Goal: Check status: Check status

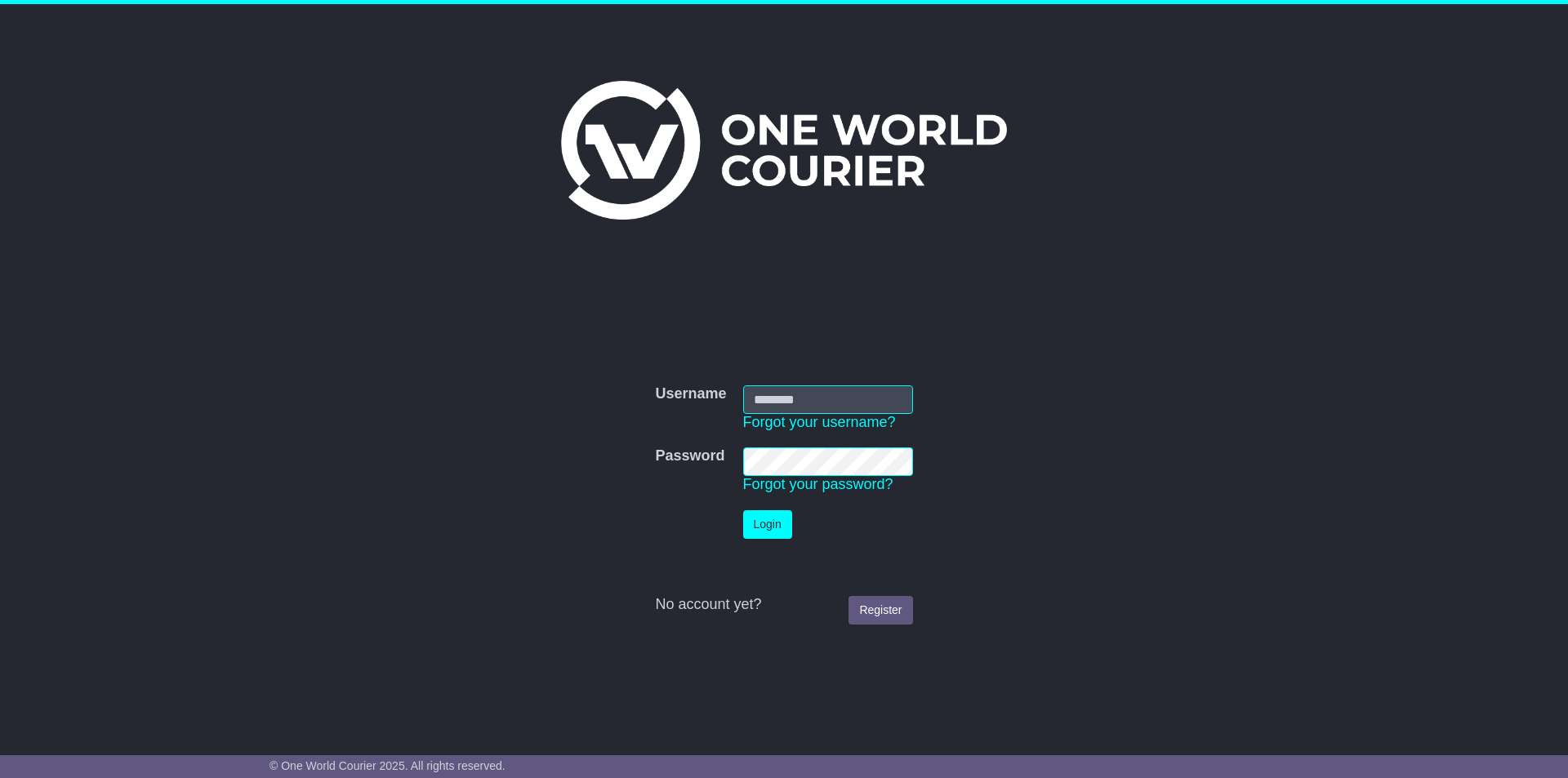
click at [827, 385] on input "Username" at bounding box center [828, 400] width 170 height 29
type input "**********"
click at [783, 525] on button "Login" at bounding box center [767, 525] width 49 height 29
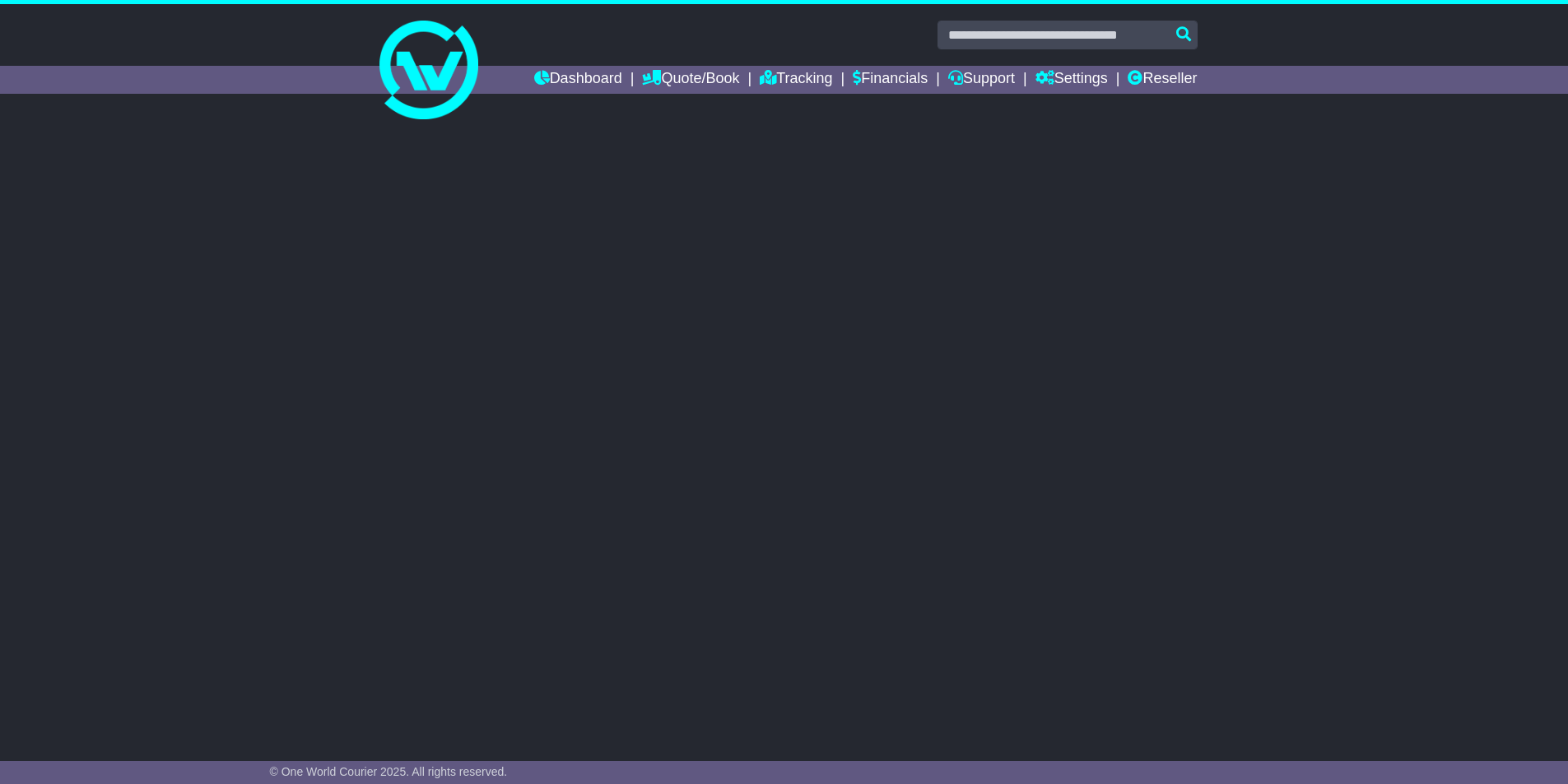
select select
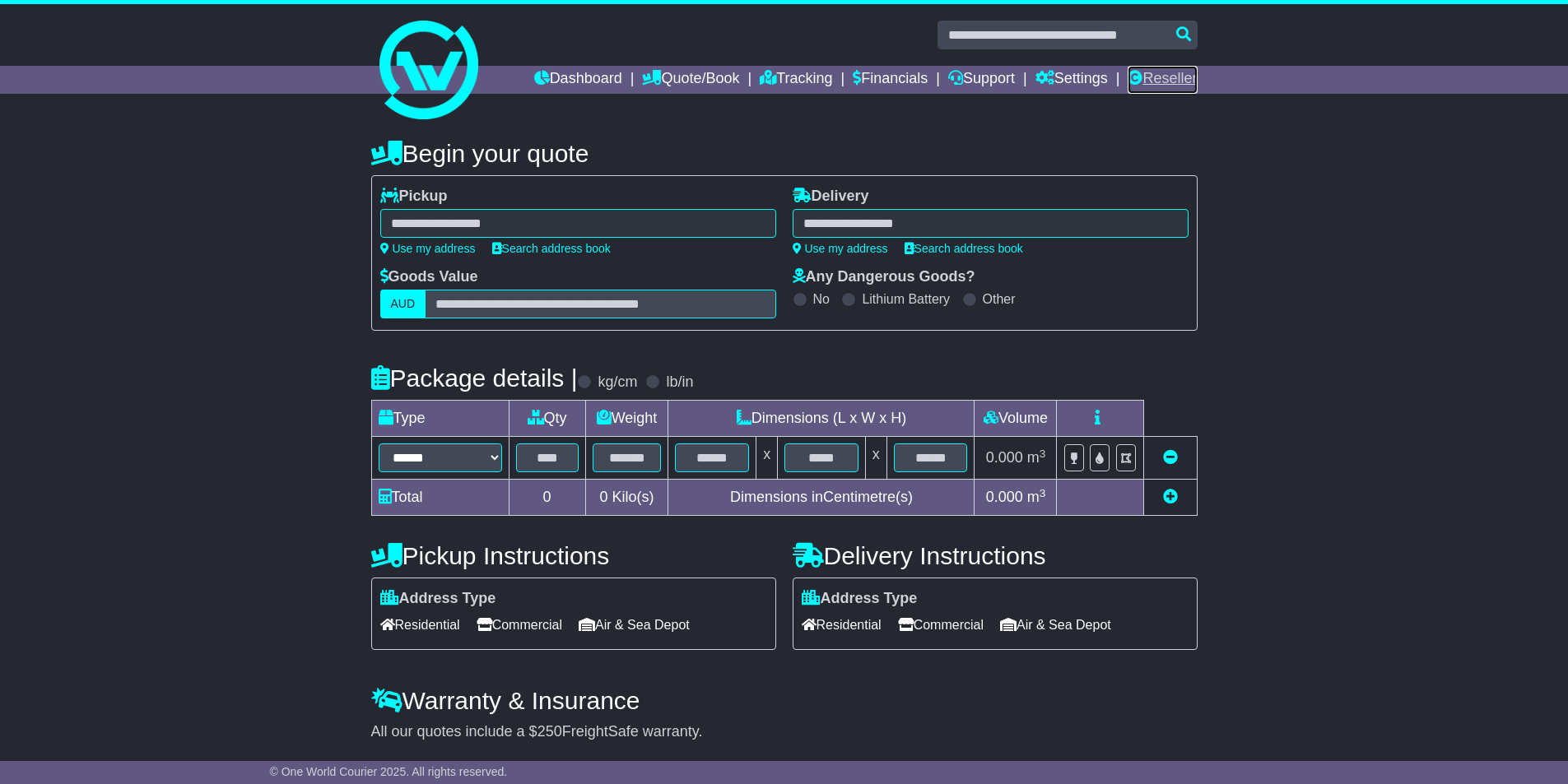
click at [1164, 77] on link "Reseller" at bounding box center [1162, 80] width 69 height 28
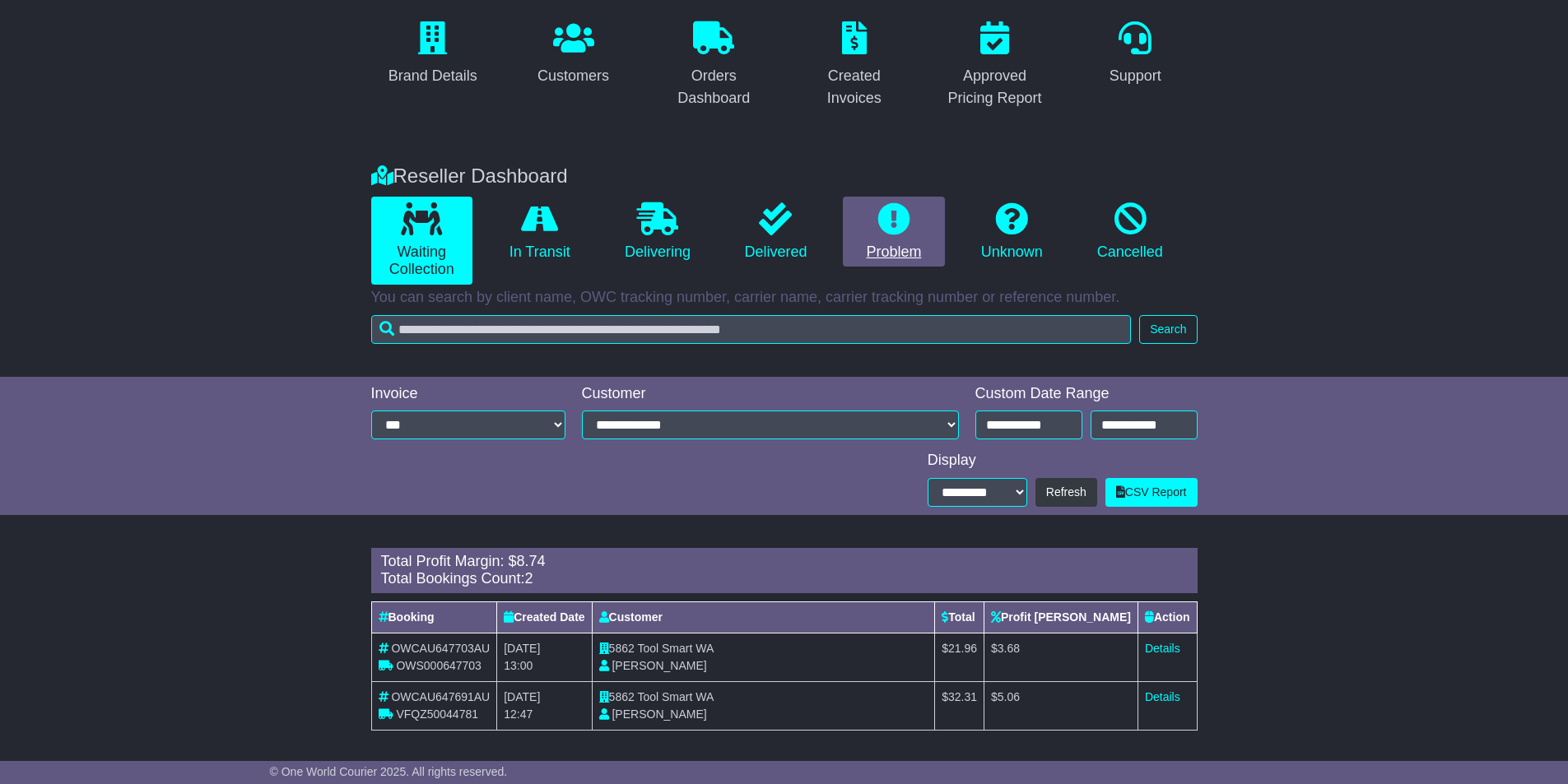
scroll to position [145, 0]
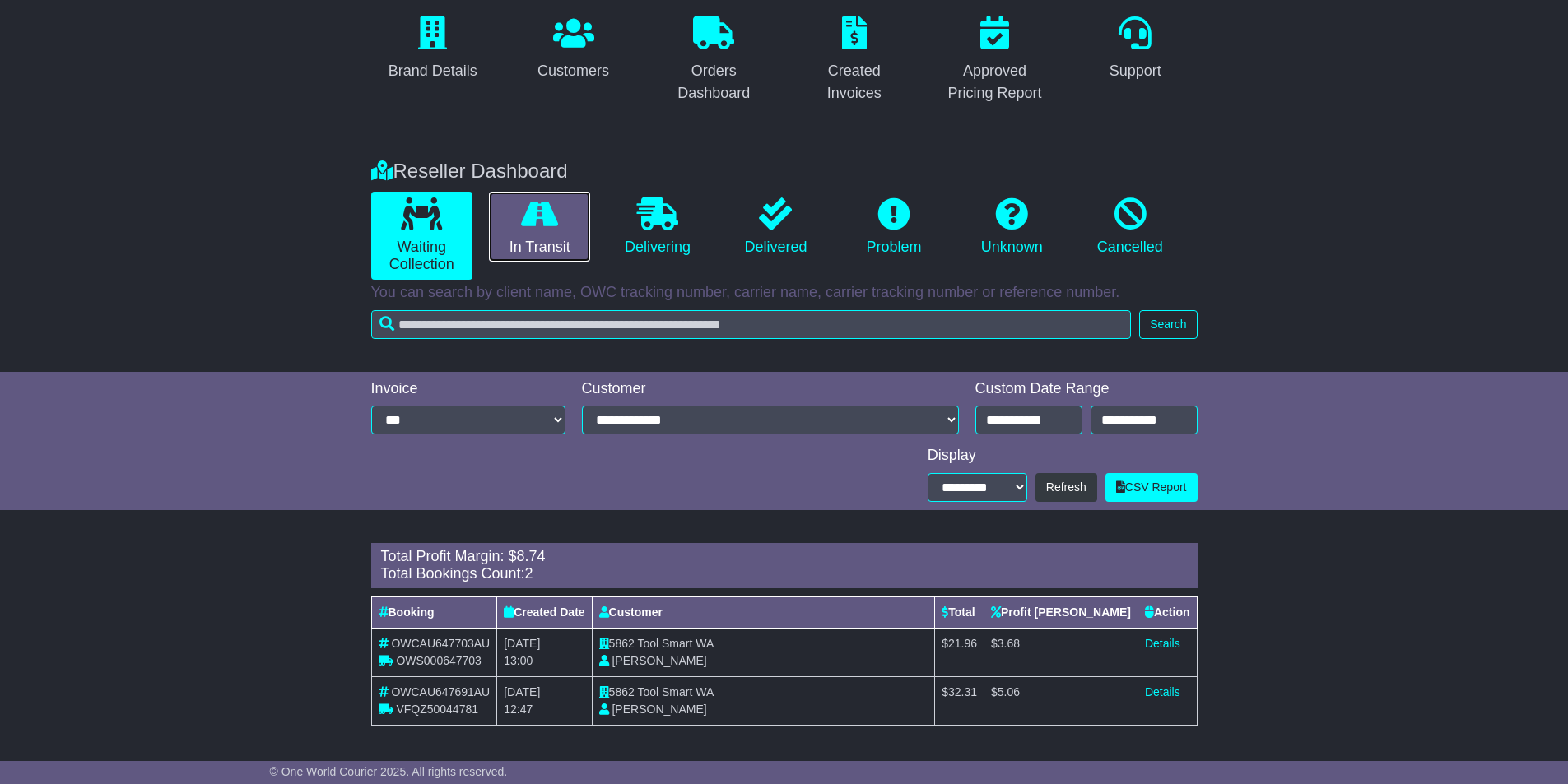
click at [558, 213] on icon at bounding box center [539, 214] width 37 height 33
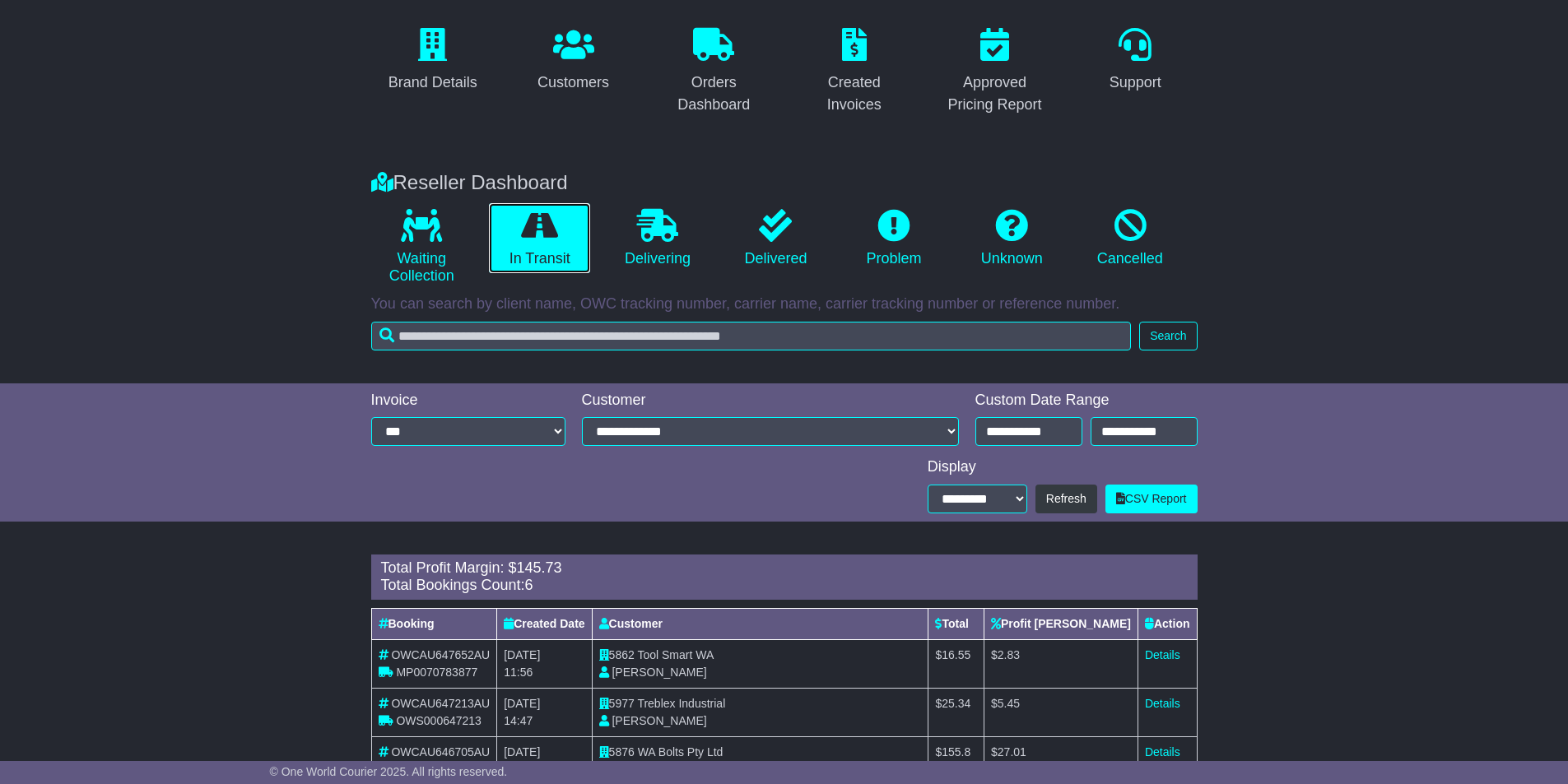
scroll to position [246, 0]
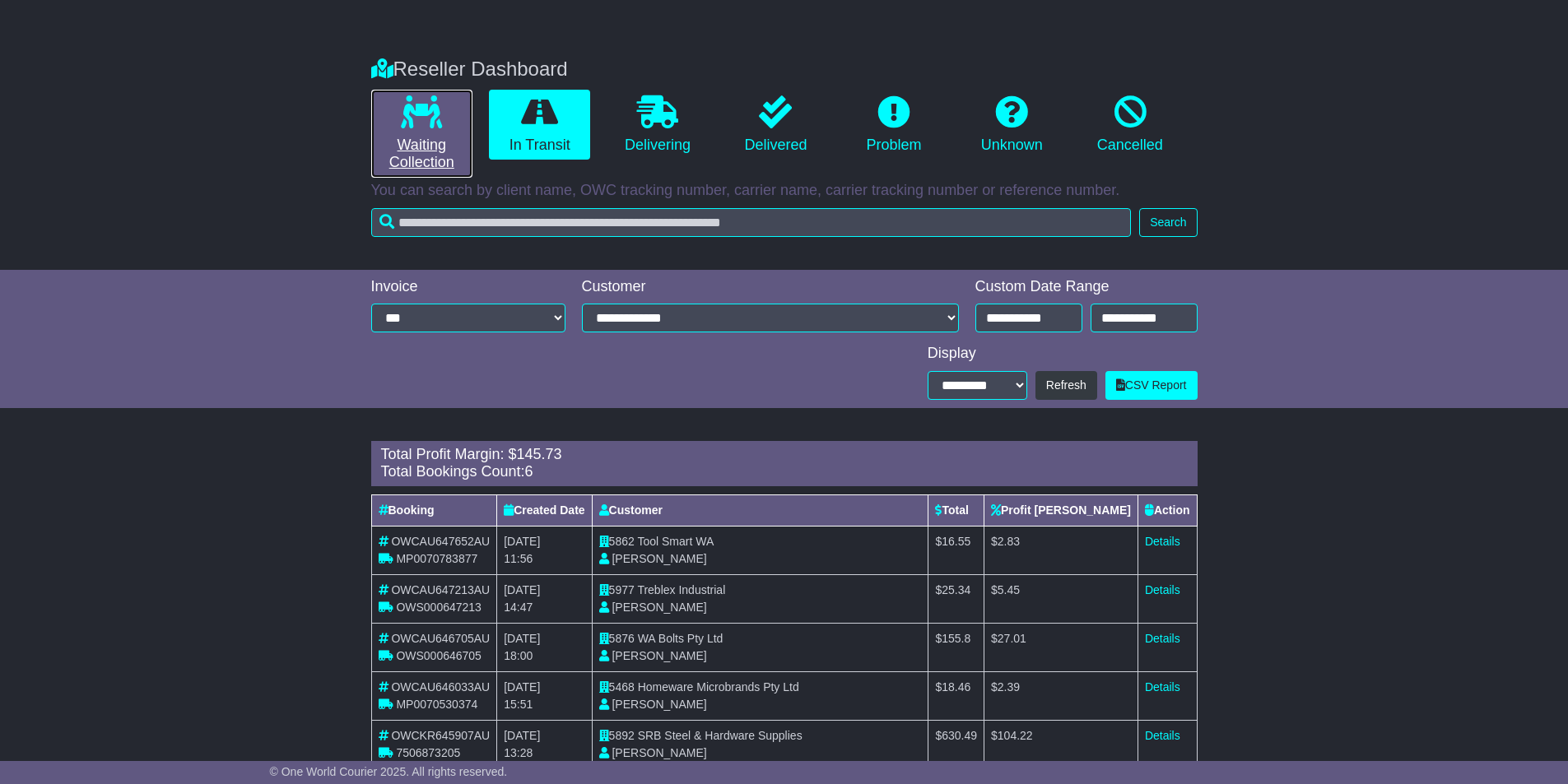
click at [442, 123] on link "Waiting Collection" at bounding box center [422, 133] width 101 height 88
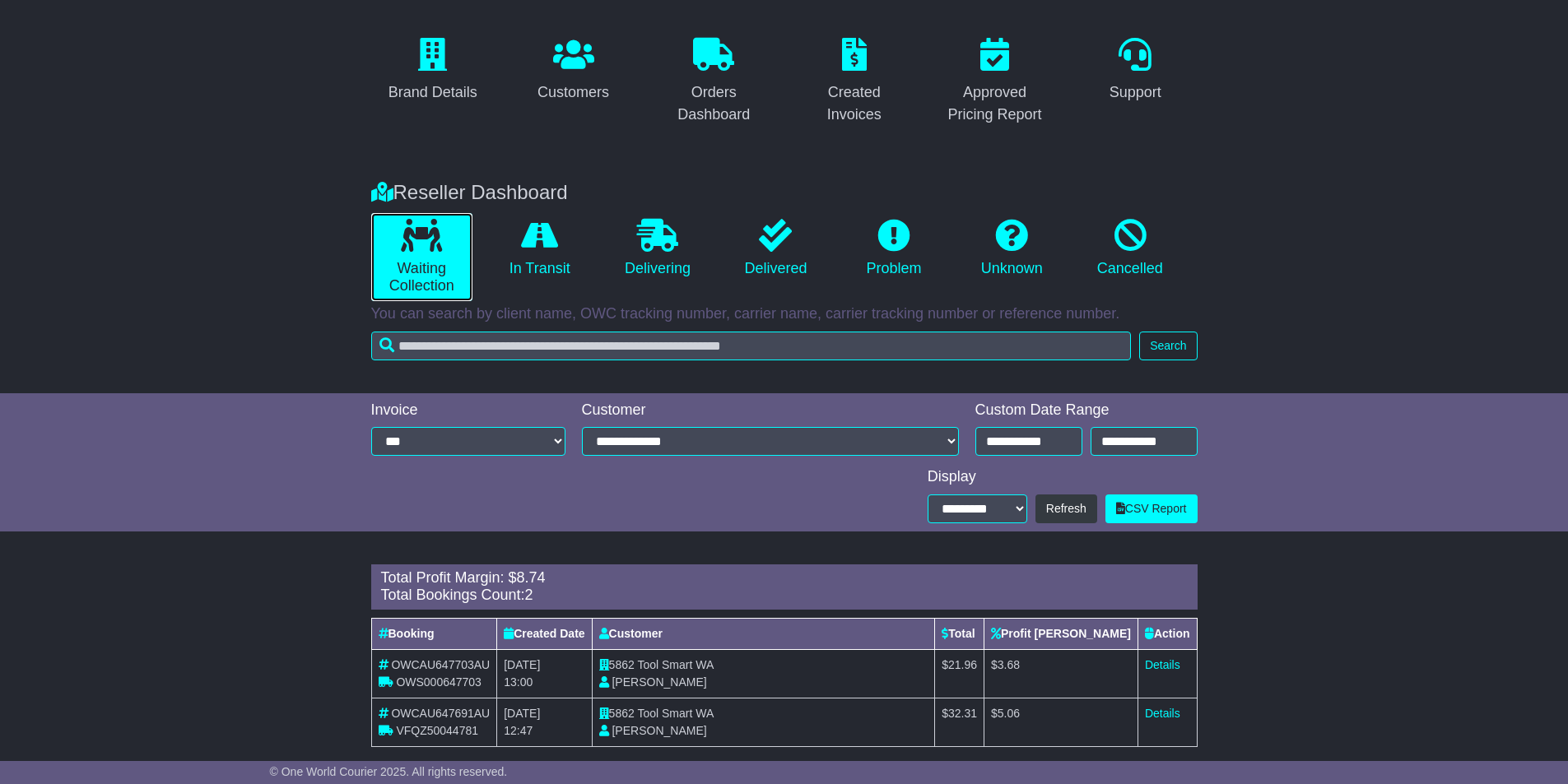
scroll to position [145, 0]
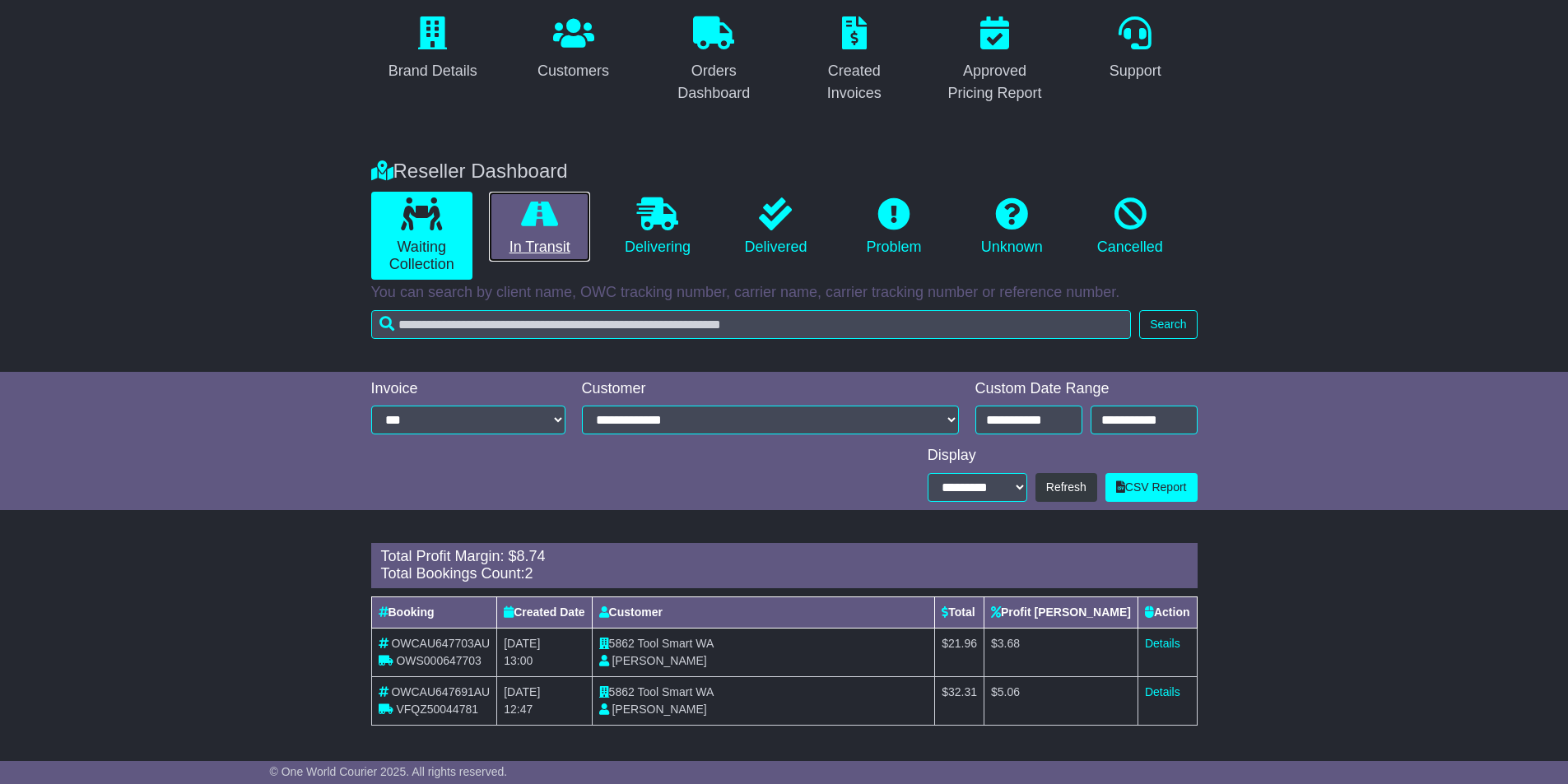
click at [504, 223] on link "In Transit" at bounding box center [540, 227] width 101 height 70
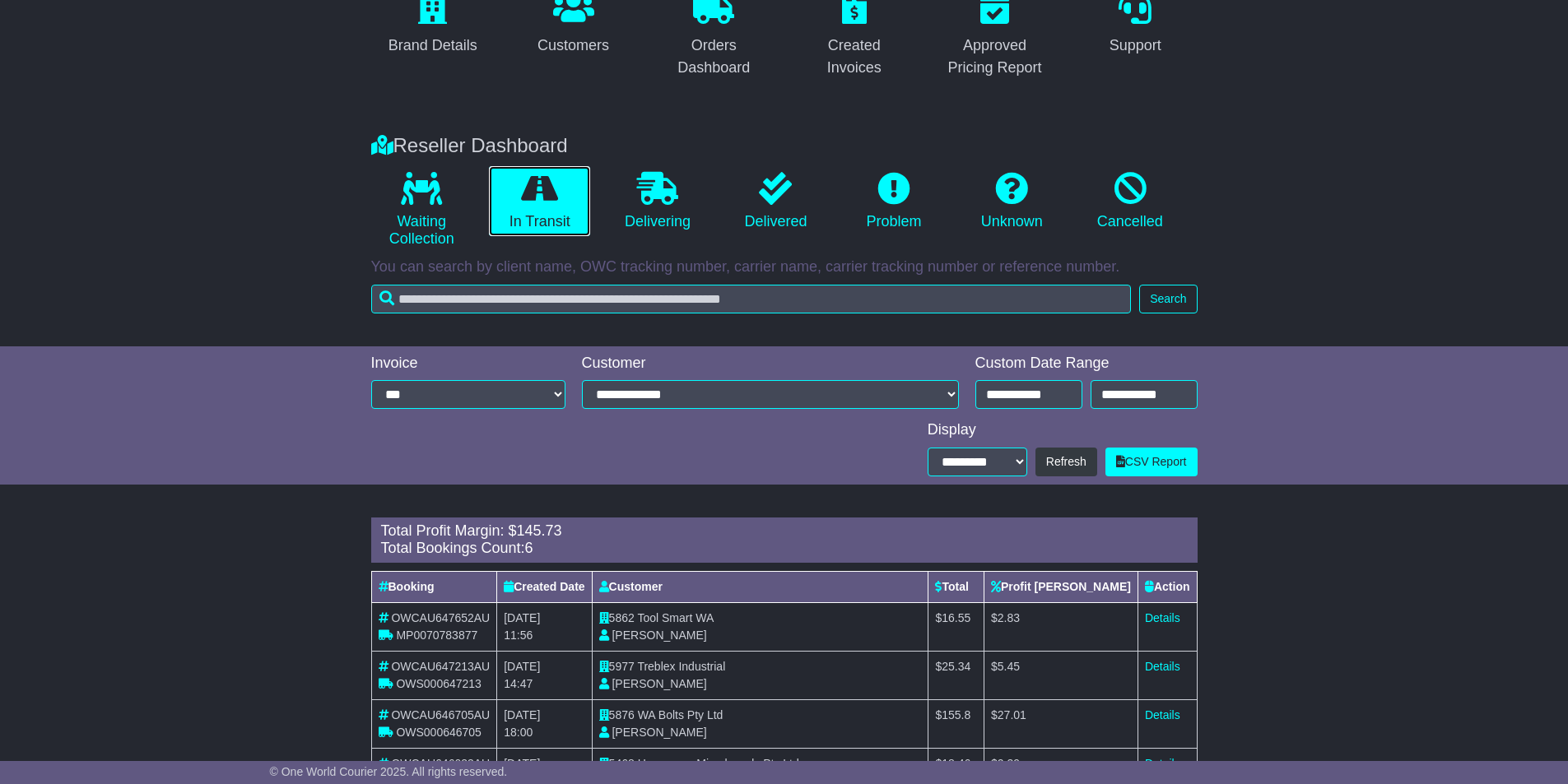
scroll to position [165, 0]
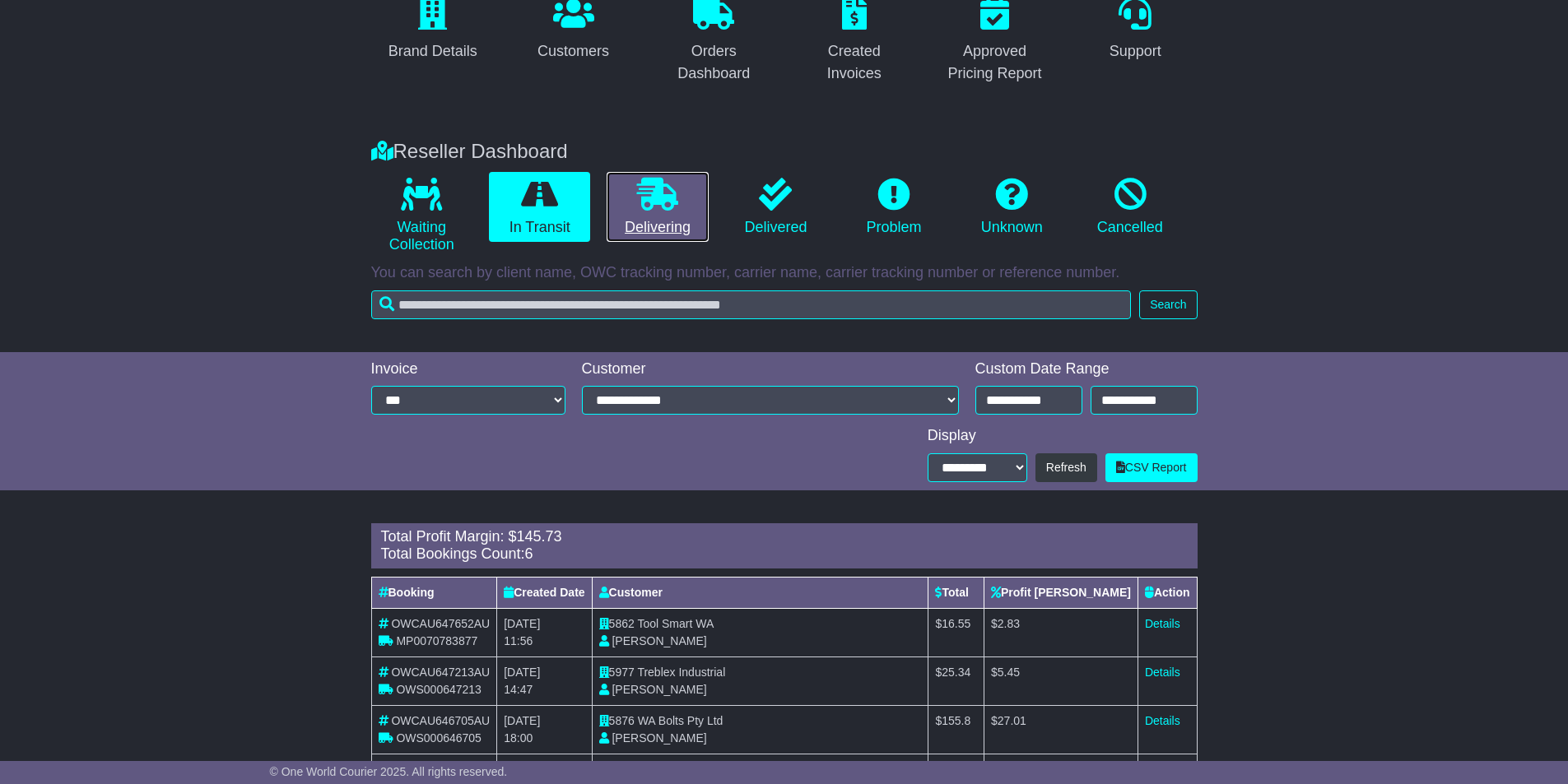
click at [636, 218] on link "Delivering" at bounding box center [657, 207] width 101 height 70
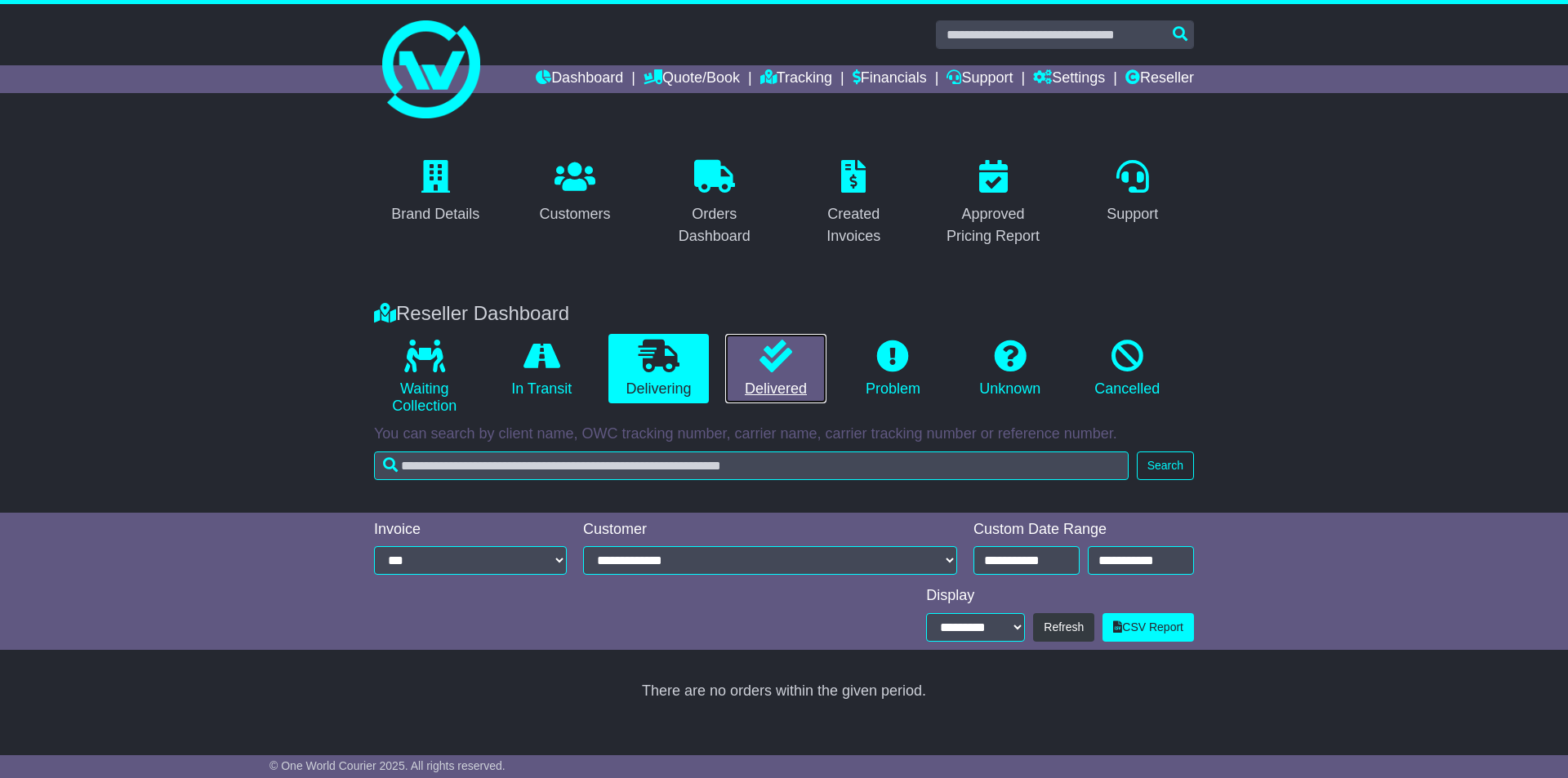
click at [791, 372] on icon at bounding box center [776, 355] width 32 height 32
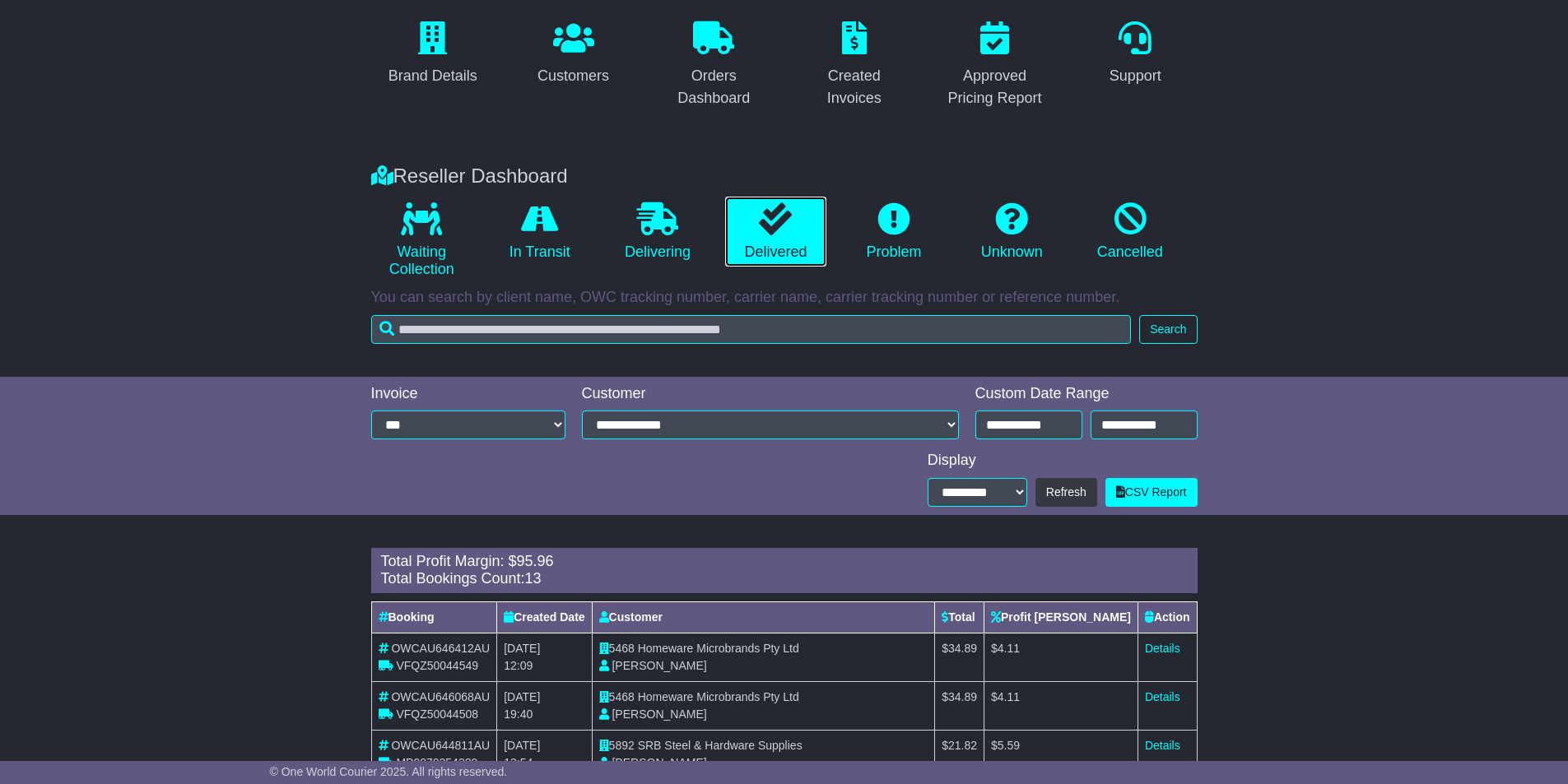
scroll to position [165, 0]
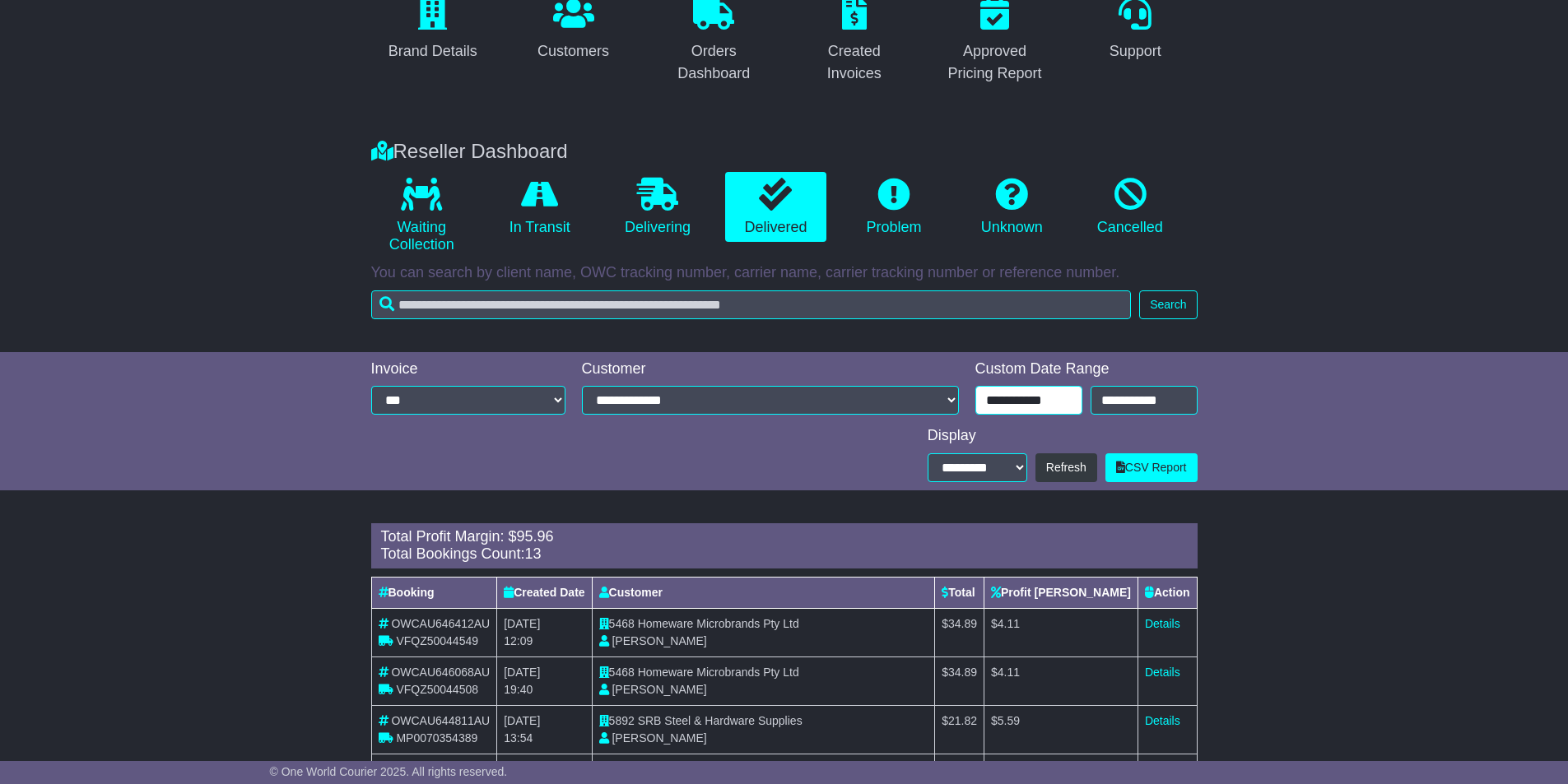
click at [1052, 404] on input "**********" at bounding box center [1028, 400] width 107 height 29
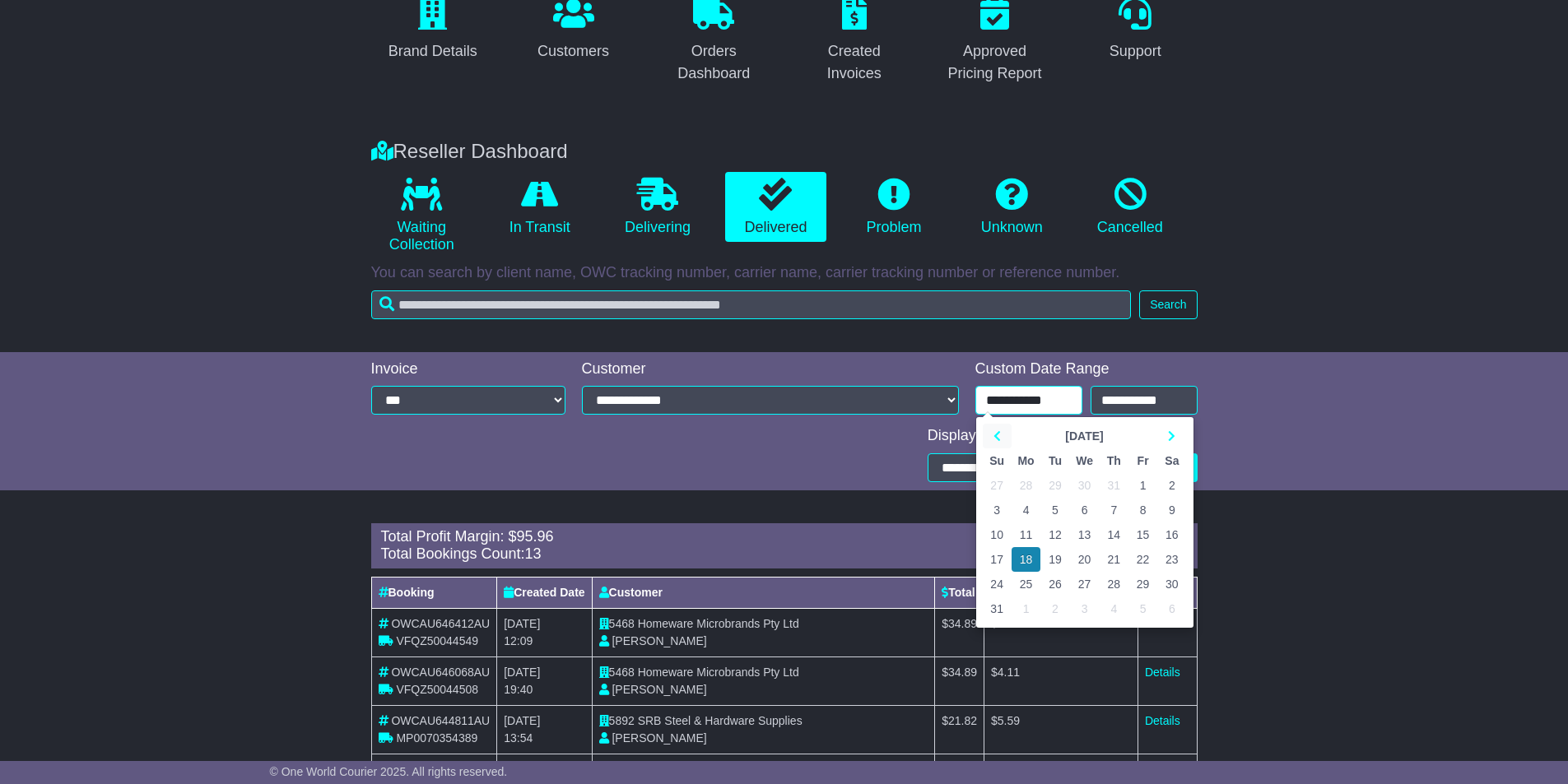
click at [993, 439] on icon at bounding box center [997, 435] width 8 height 11
click at [991, 432] on th at bounding box center [998, 435] width 29 height 25
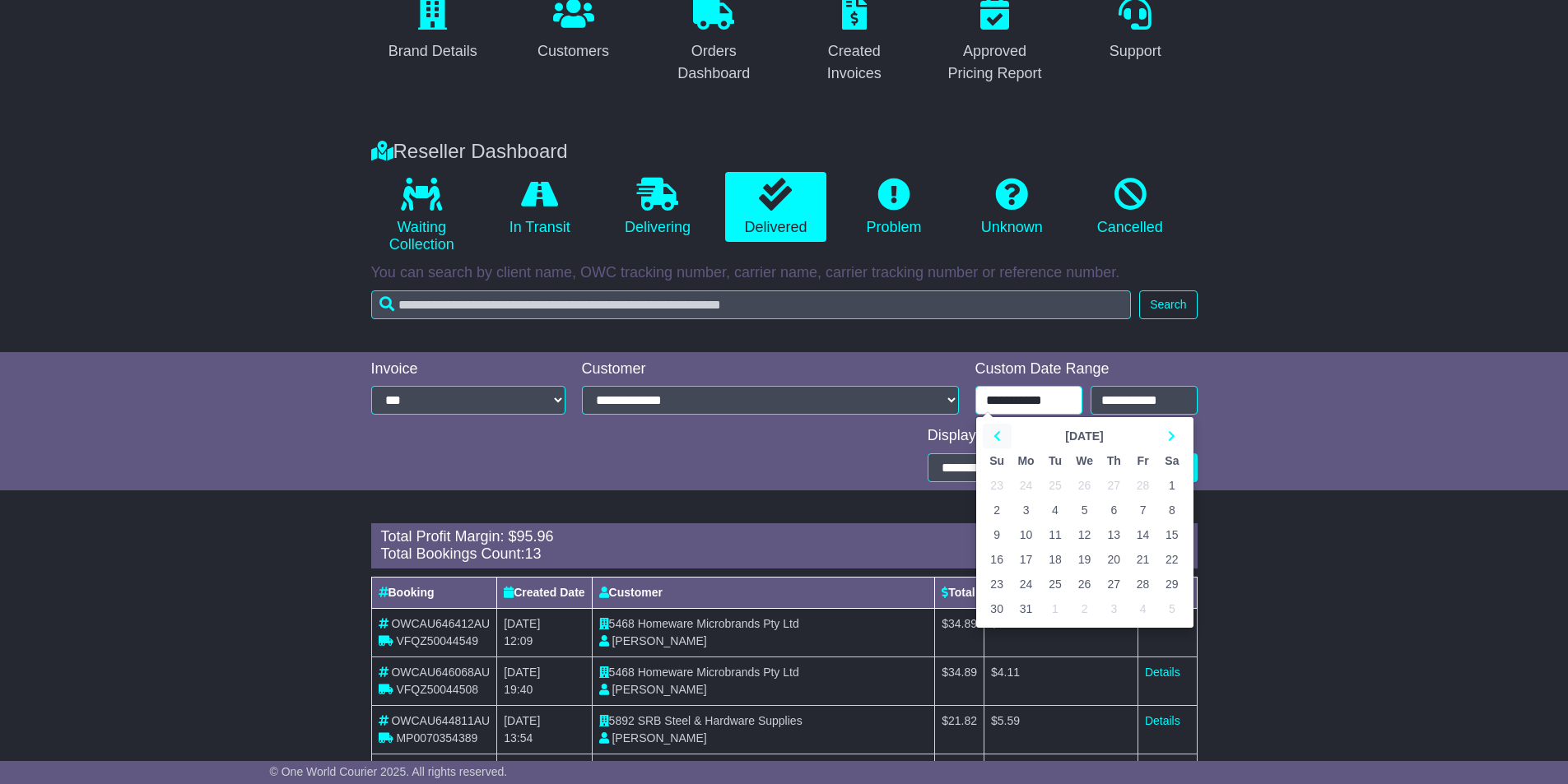
click at [991, 432] on th at bounding box center [998, 435] width 29 height 25
click at [1083, 481] on td "1" at bounding box center [1084, 485] width 29 height 25
type input "**********"
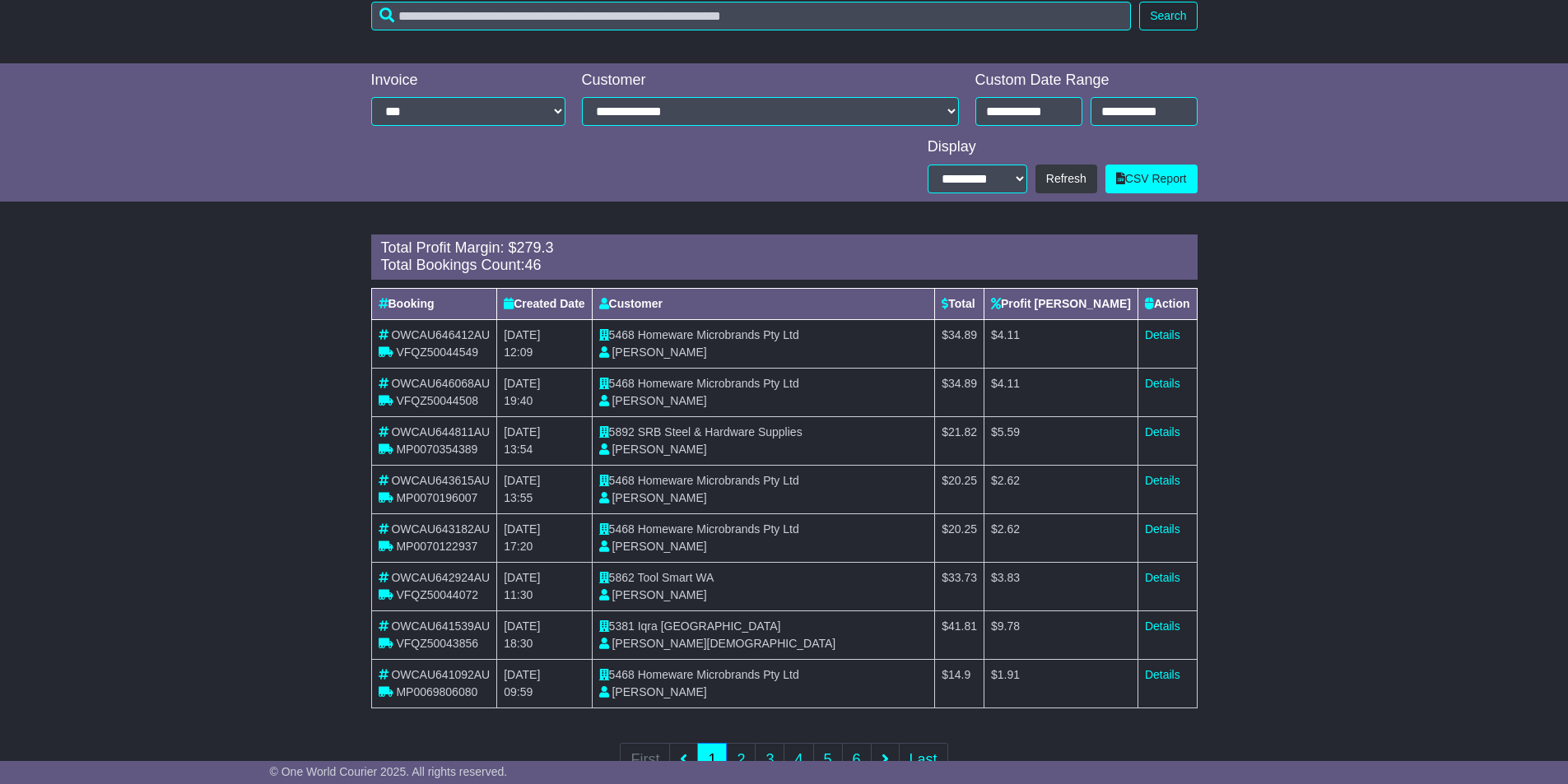
scroll to position [246, 0]
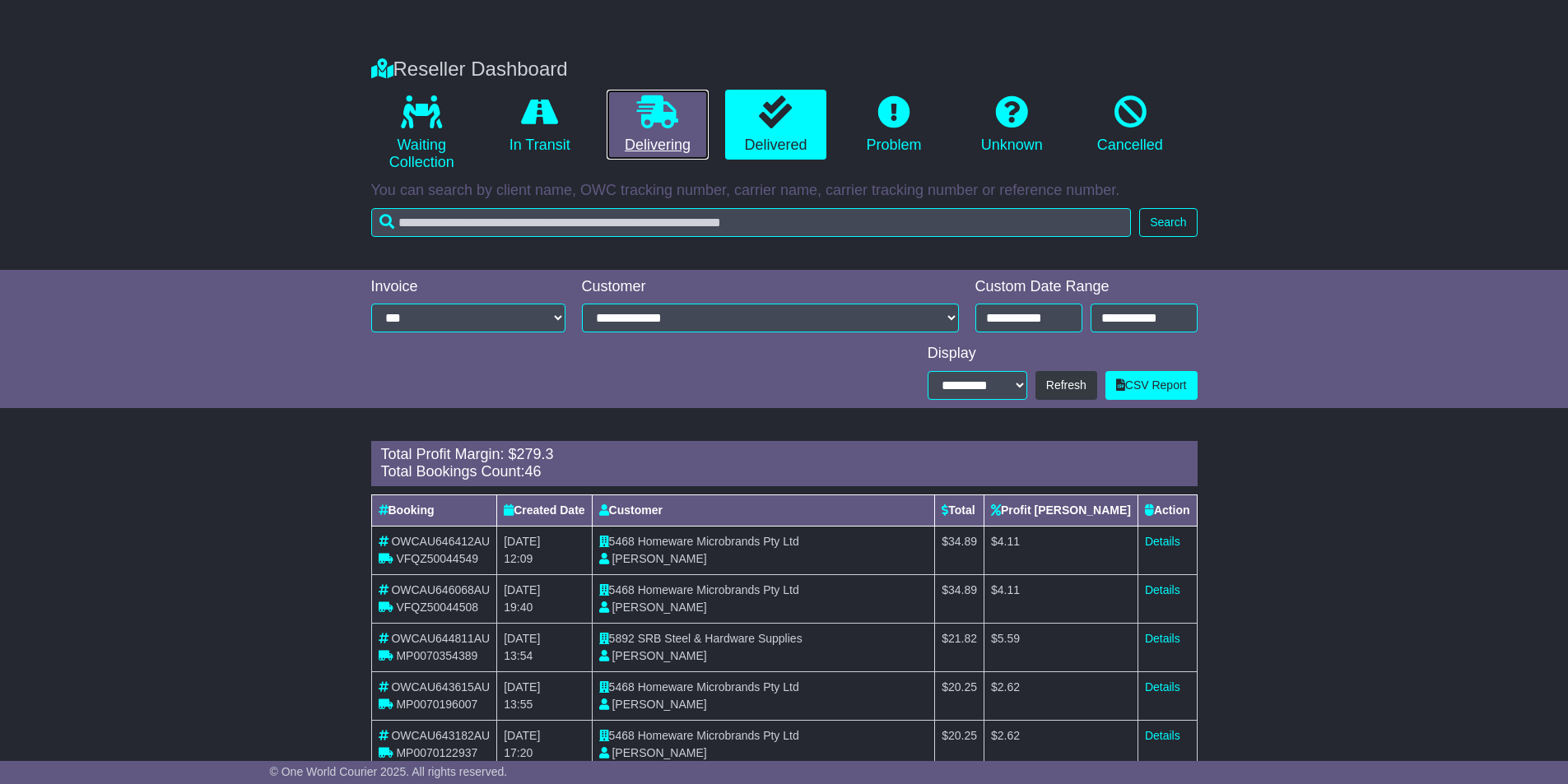
click at [639, 120] on icon at bounding box center [657, 112] width 41 height 33
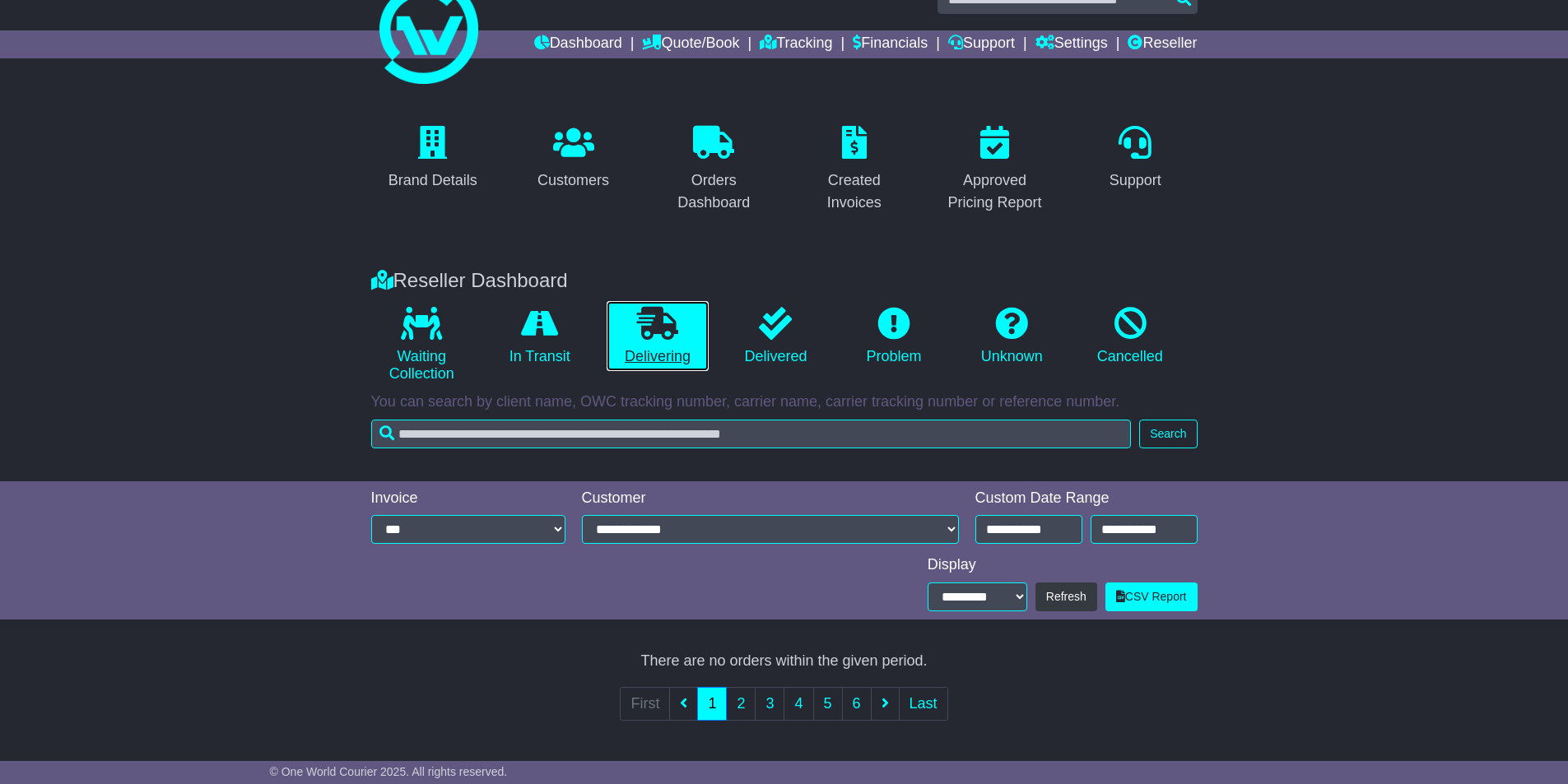
scroll to position [0, 0]
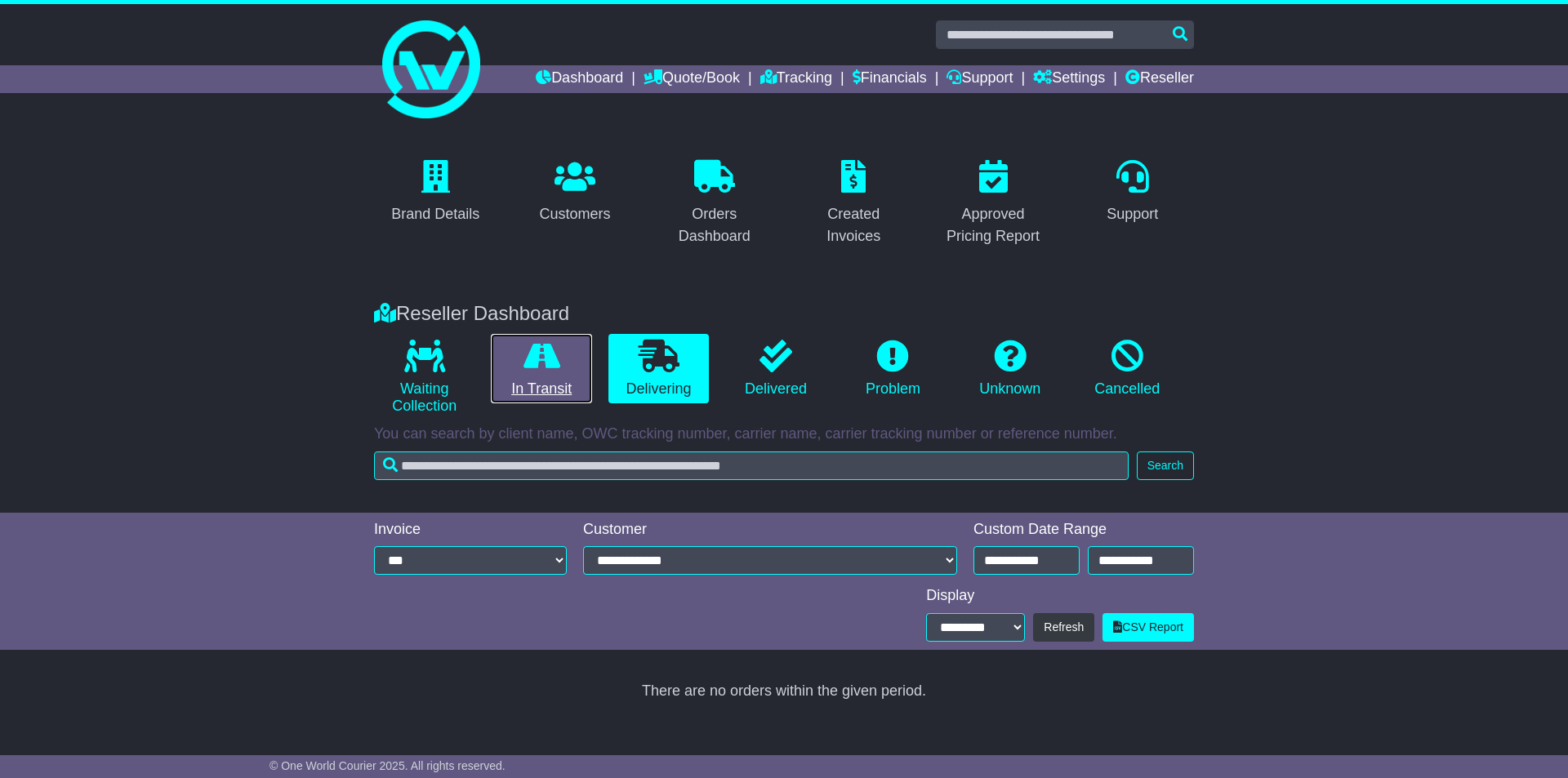
click at [553, 361] on icon at bounding box center [541, 355] width 37 height 32
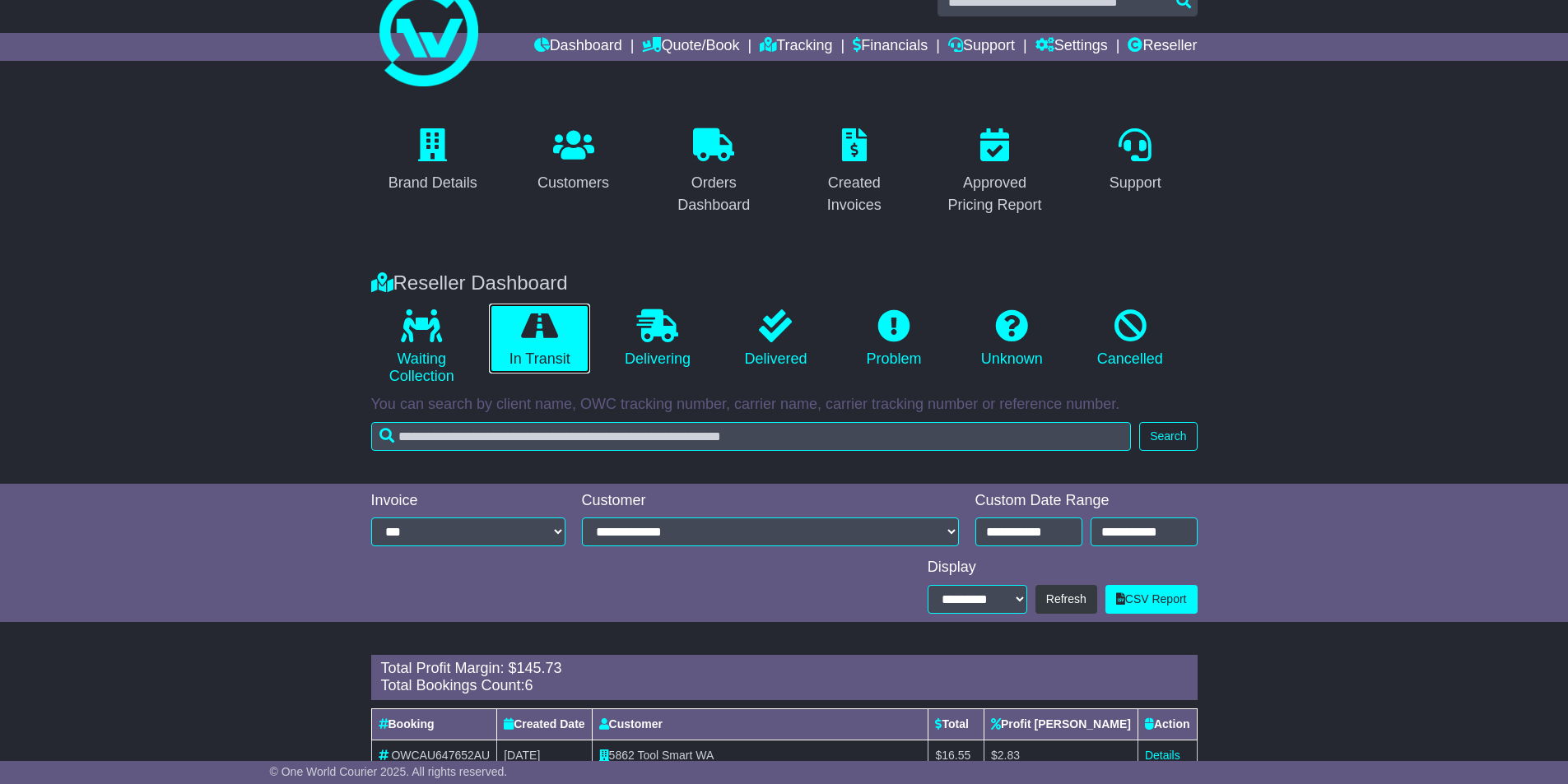
scroll to position [165, 0]
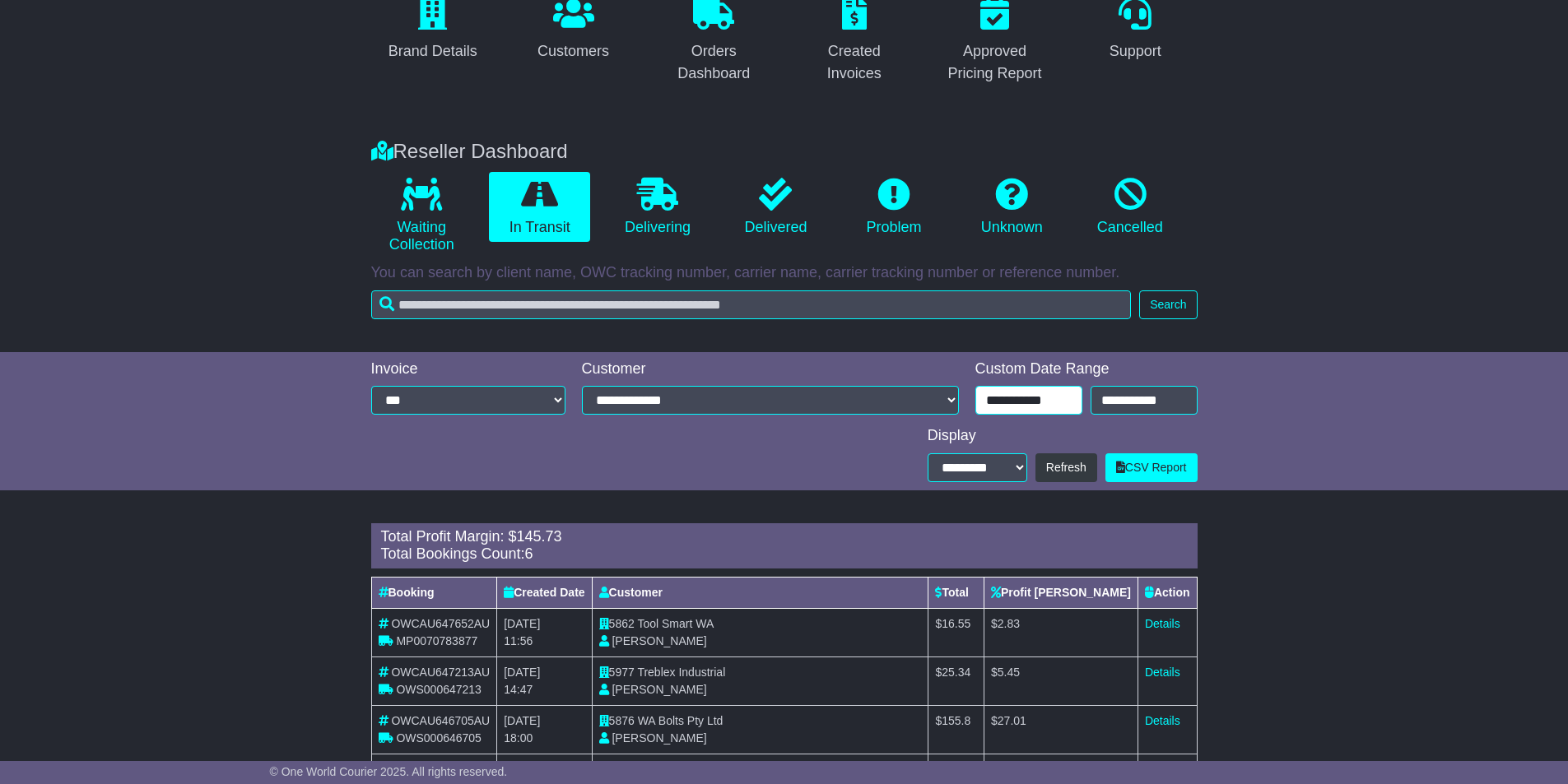
click at [1030, 398] on input "**********" at bounding box center [1028, 400] width 107 height 29
click at [804, 210] on link "Delivered" at bounding box center [776, 207] width 101 height 70
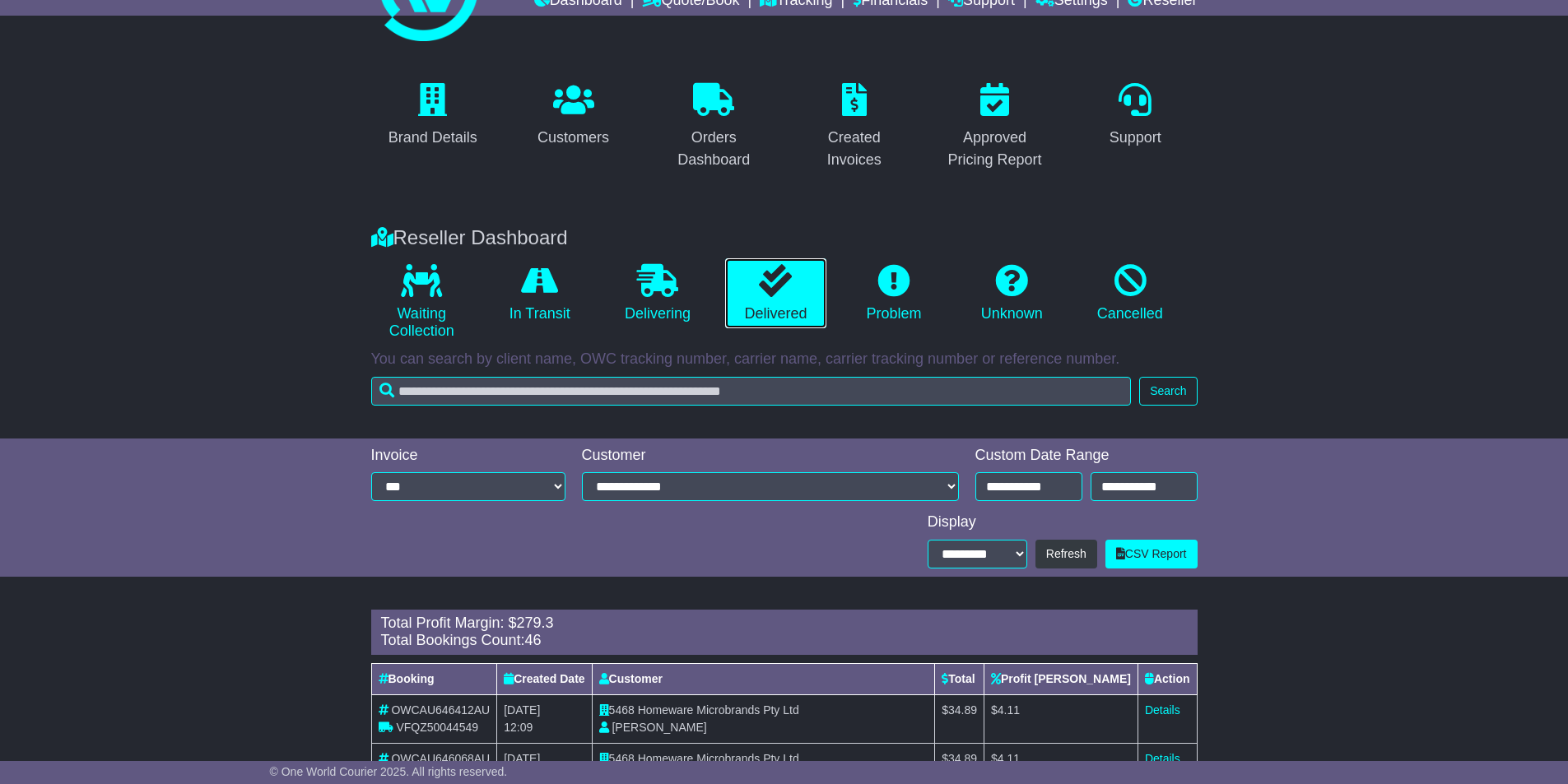
scroll to position [82, 0]
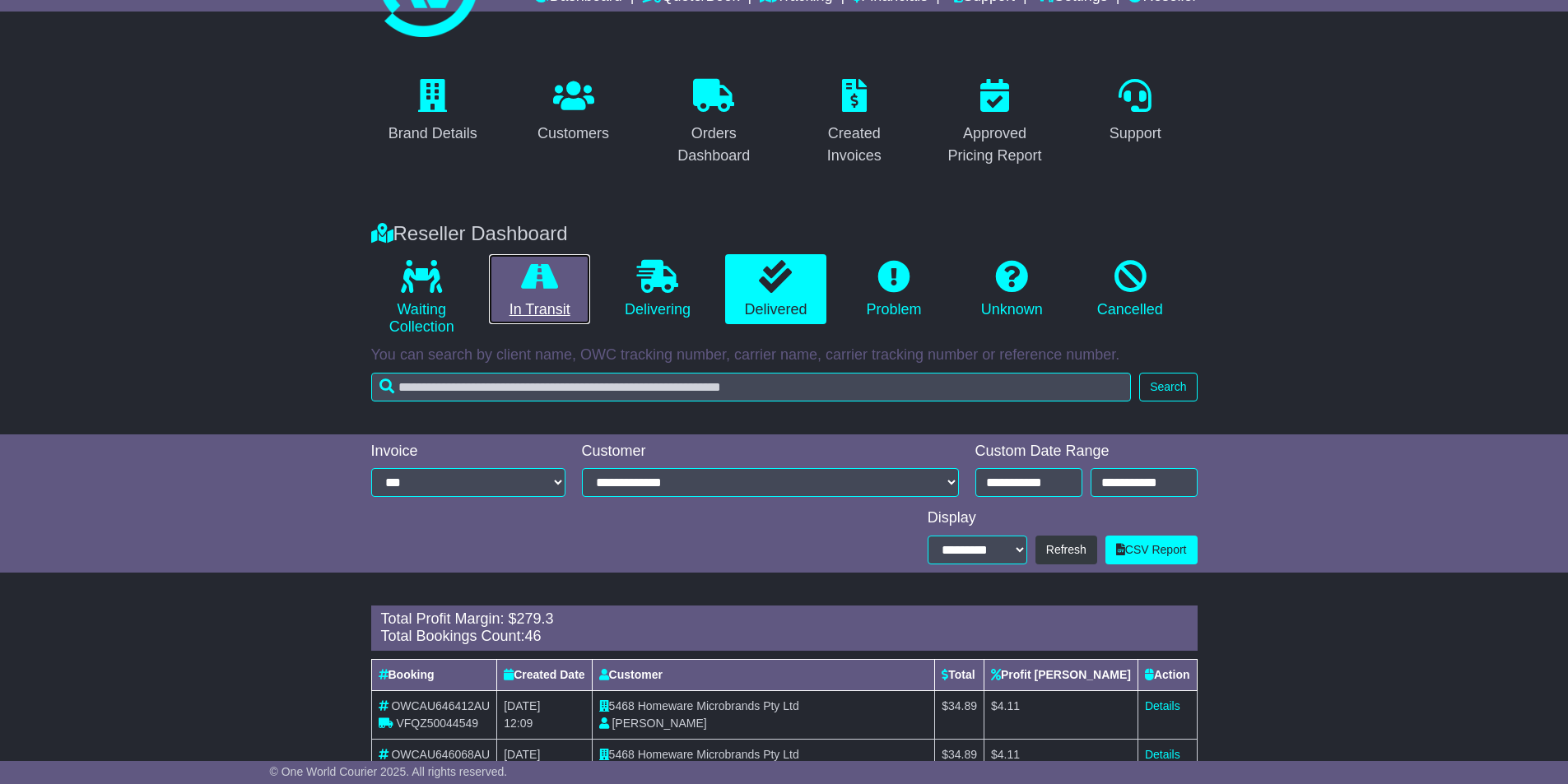
click at [569, 283] on link "In Transit" at bounding box center [540, 289] width 101 height 70
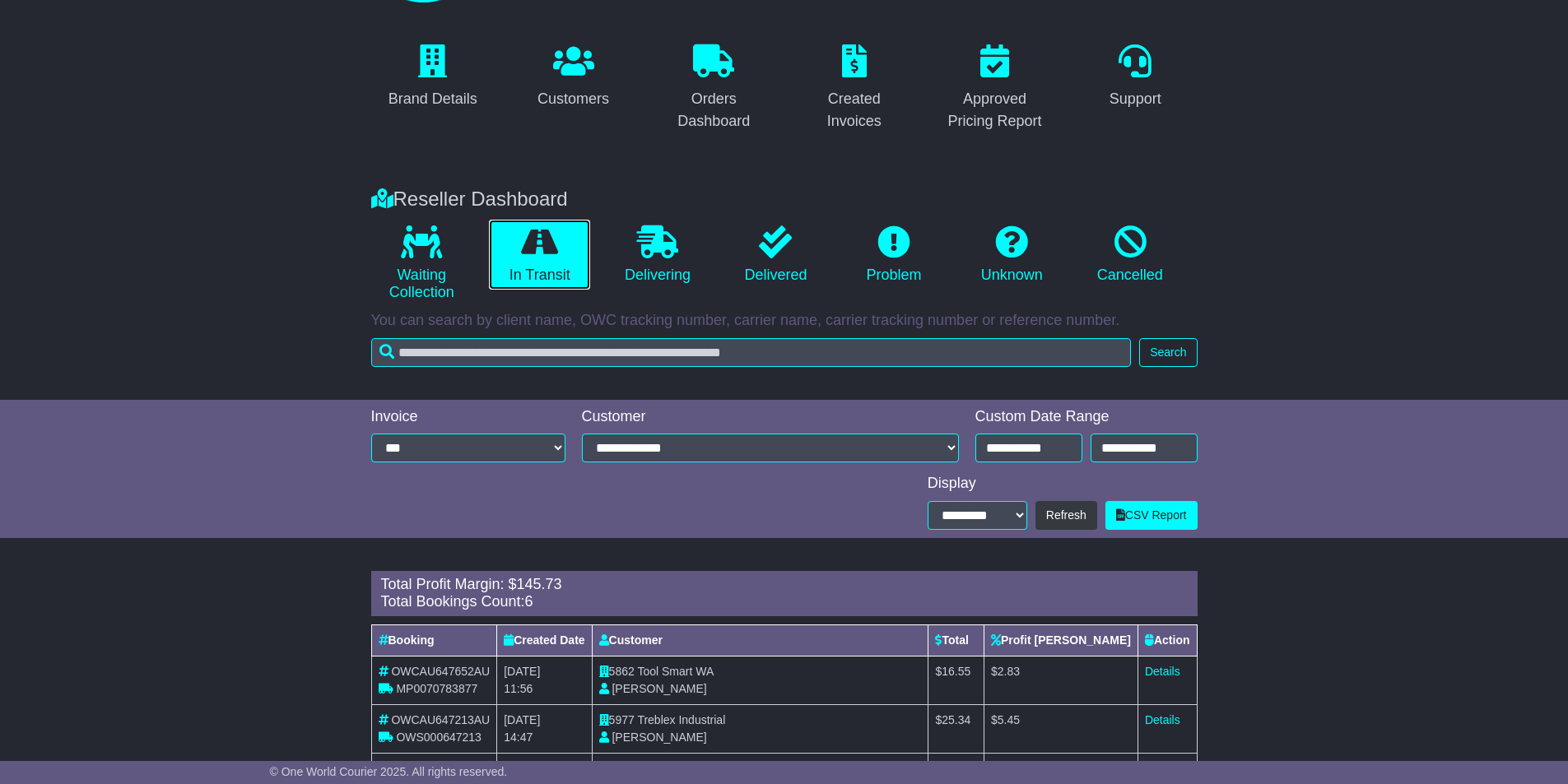
scroll to position [246, 0]
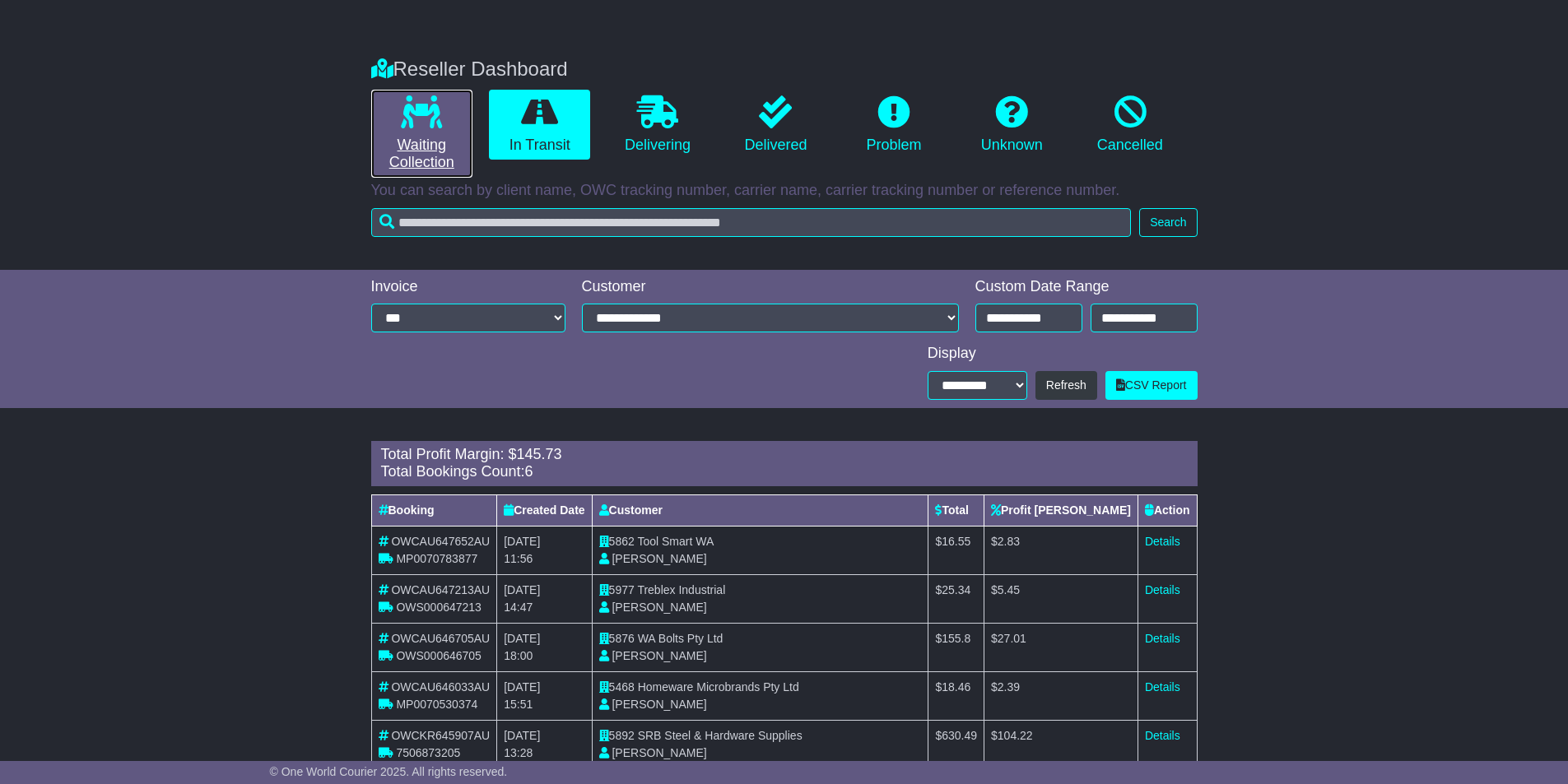
click at [440, 147] on link "Waiting Collection" at bounding box center [422, 133] width 101 height 88
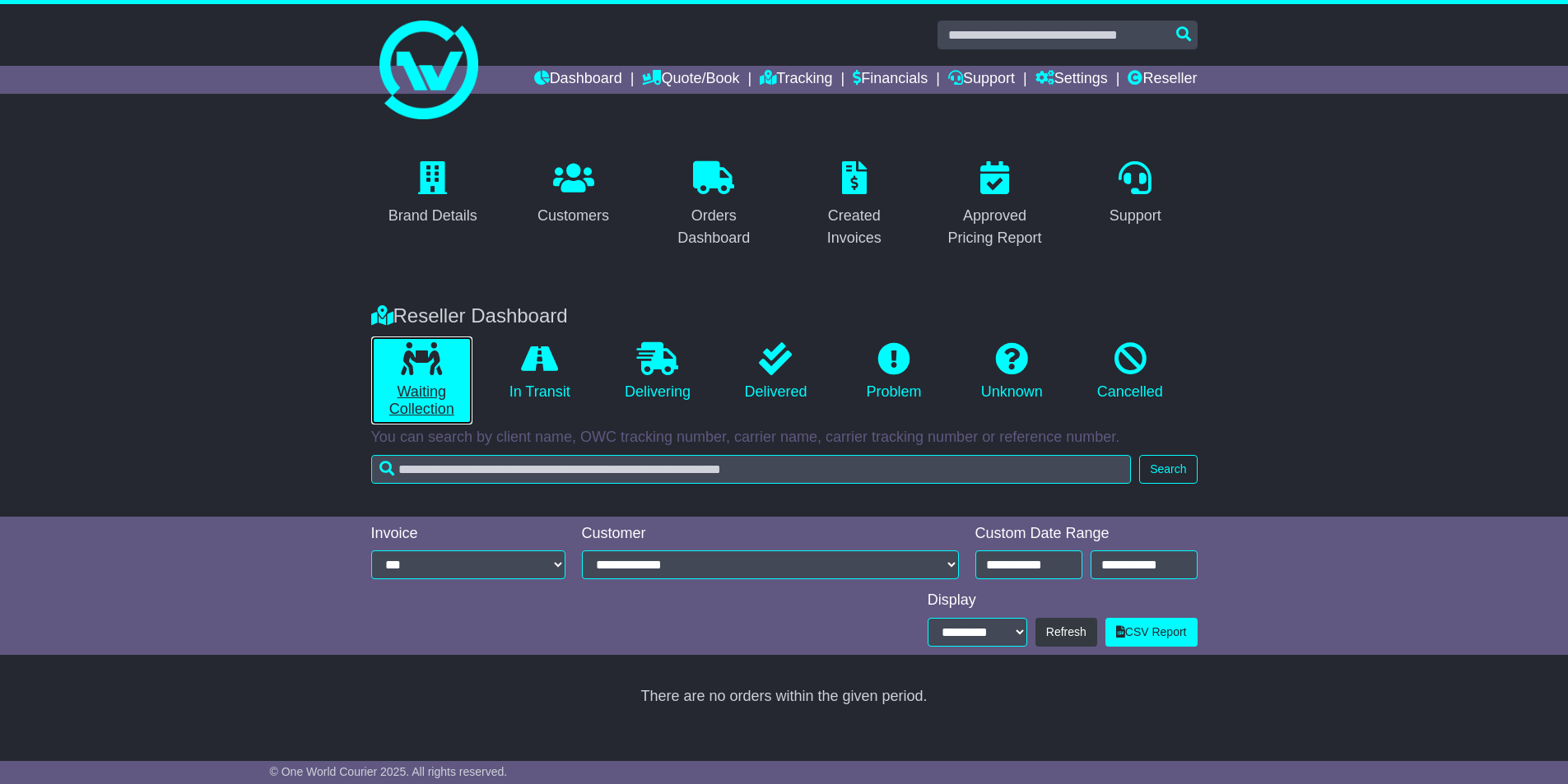
scroll to position [0, 0]
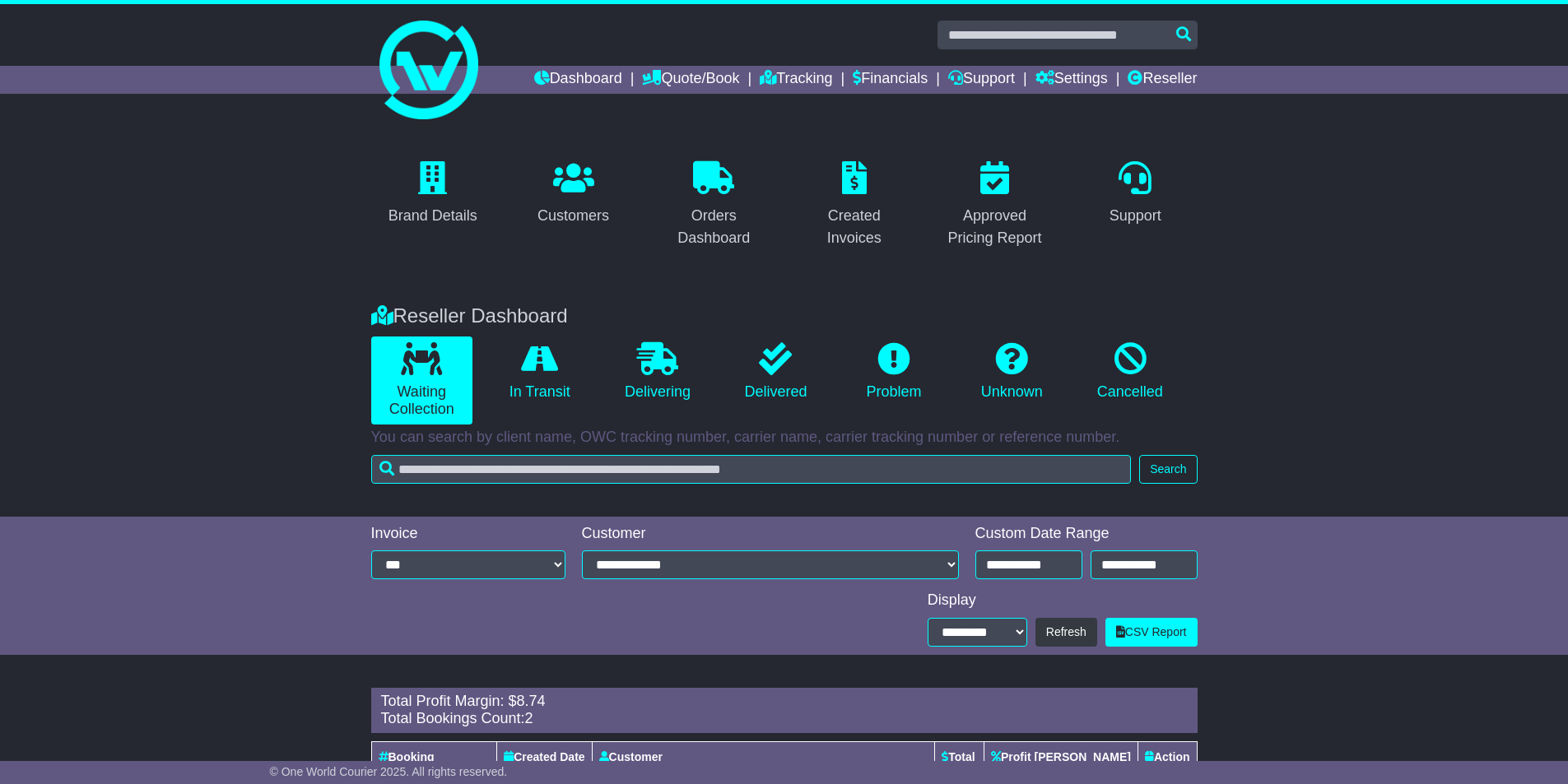
click at [291, 655] on div "Brand Details Customers Orders Dashboard Created Invoices Approved Pricing Repo…" at bounding box center [784, 509] width 1568 height 773
click at [1283, 664] on div "Brand Details Customers Orders Dashboard Created Invoices Approved Pricing Repo…" at bounding box center [784, 509] width 1568 height 773
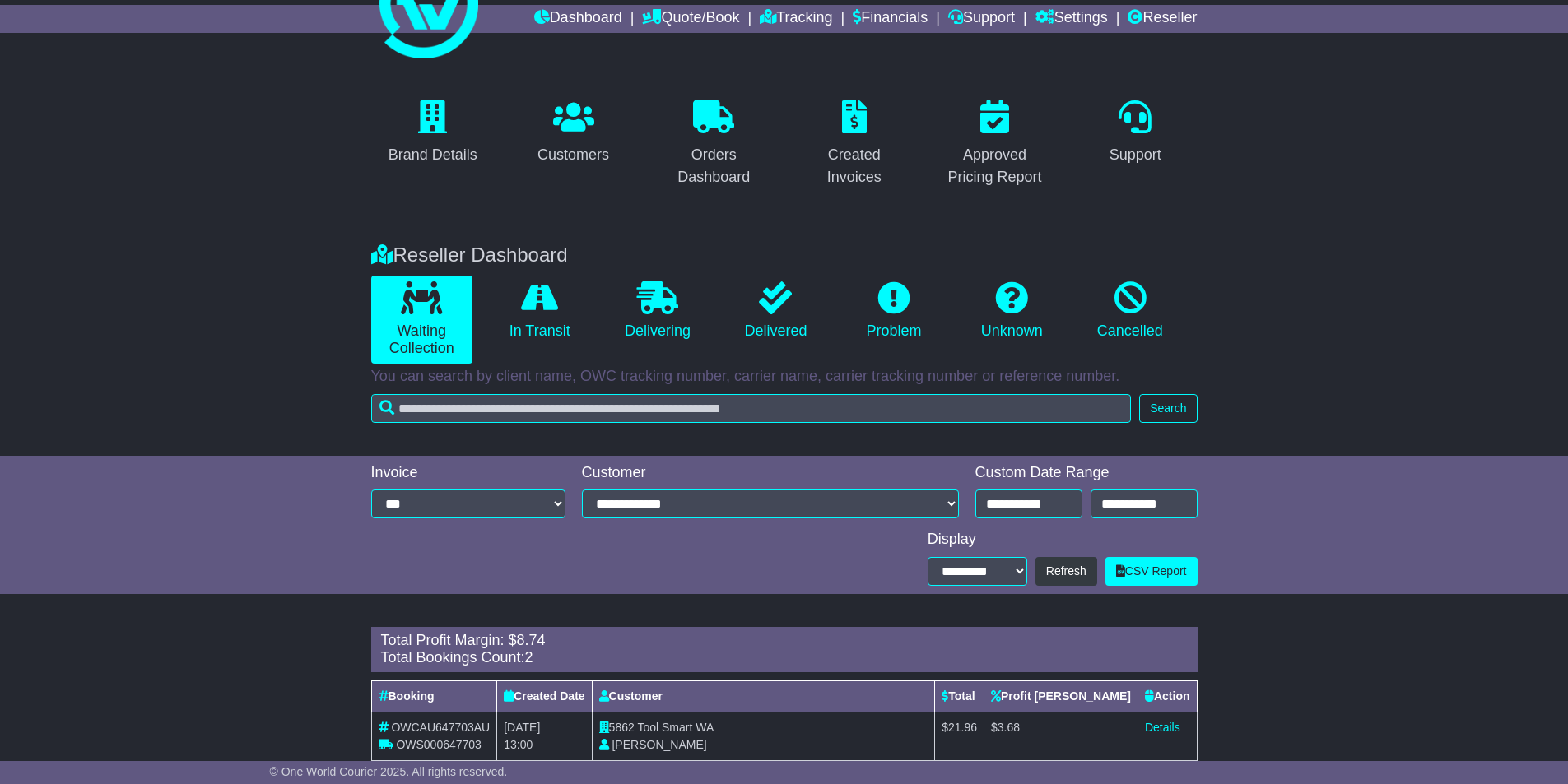
scroll to position [145, 0]
